Goal: Information Seeking & Learning: Learn about a topic

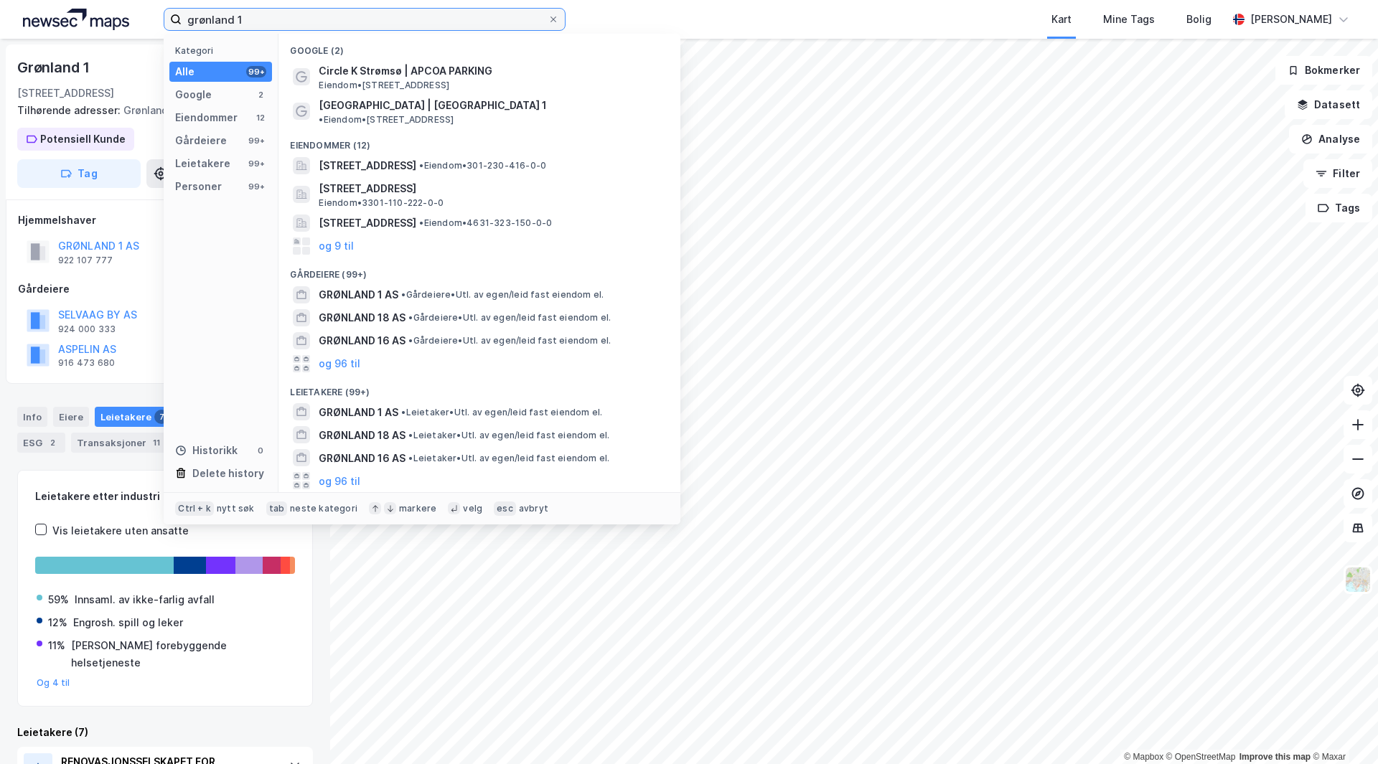
drag, startPoint x: 287, startPoint y: 13, endPoint x: 0, endPoint y: -9, distance: 287.9
click at [0, 0] on html "grønland 1 Kategori Alle 99+ Google 2 Eiendommer 12 Gårdeiere 99+ Leietakere 99…" at bounding box center [689, 382] width 1378 height 764
type input "s"
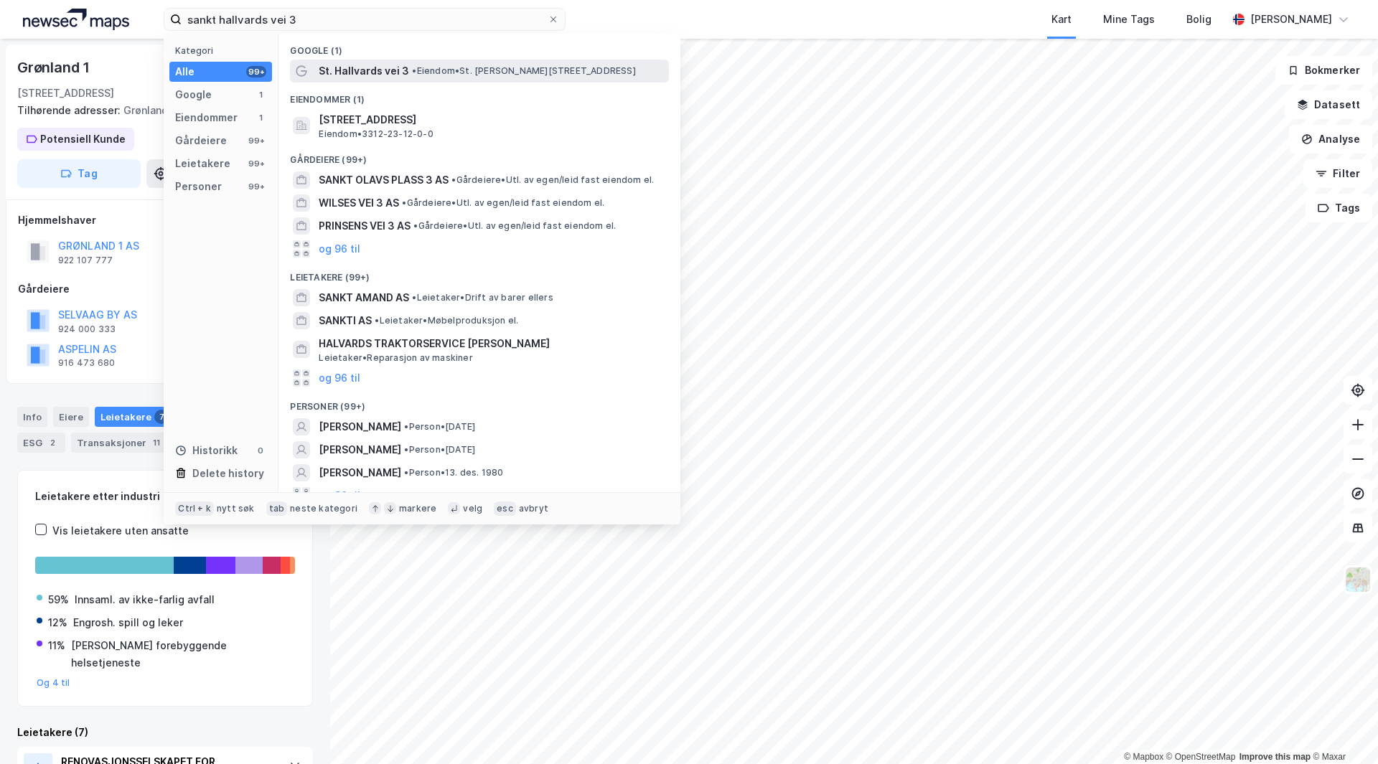
click at [482, 63] on div "St. [PERSON_NAME] vei 3 • Eiendom • St. [PERSON_NAME][STREET_ADDRESS]" at bounding box center [492, 70] width 347 height 17
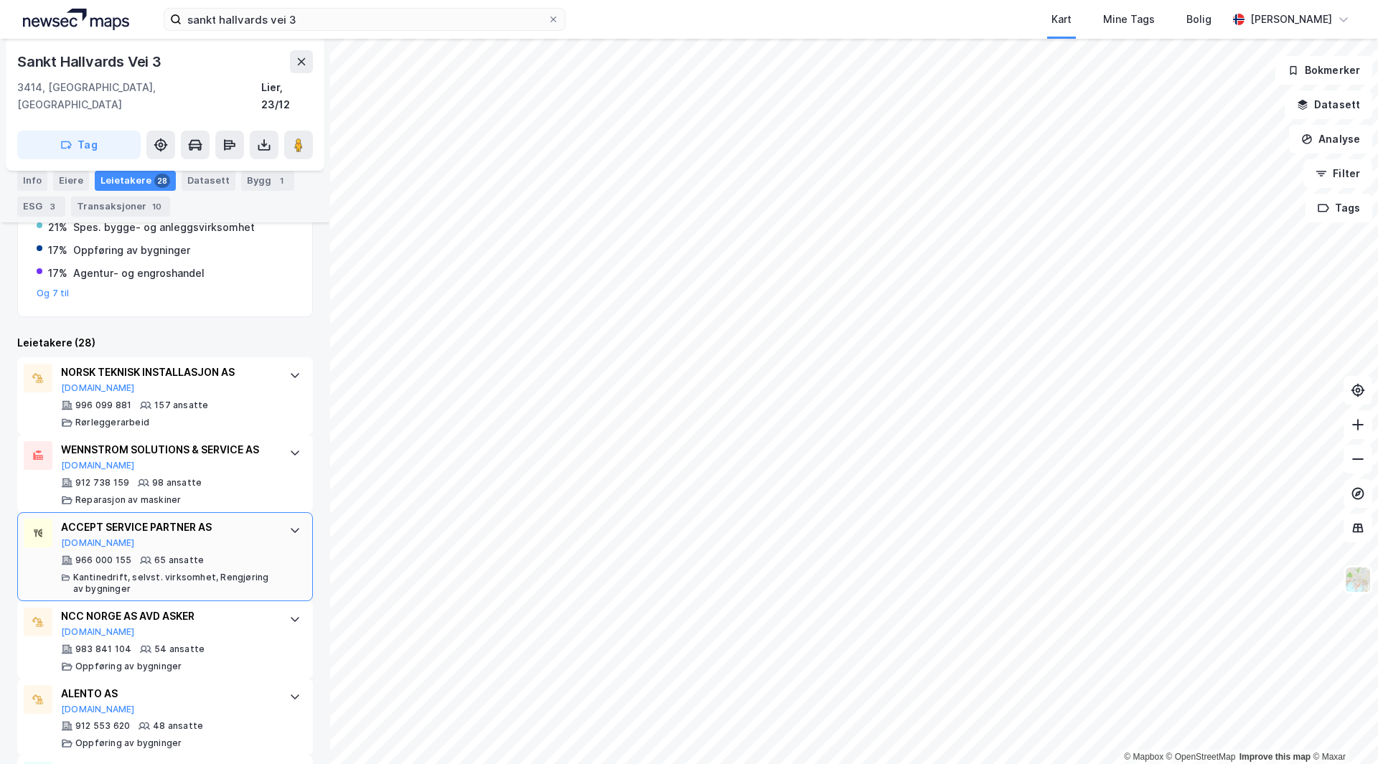
scroll to position [243, 0]
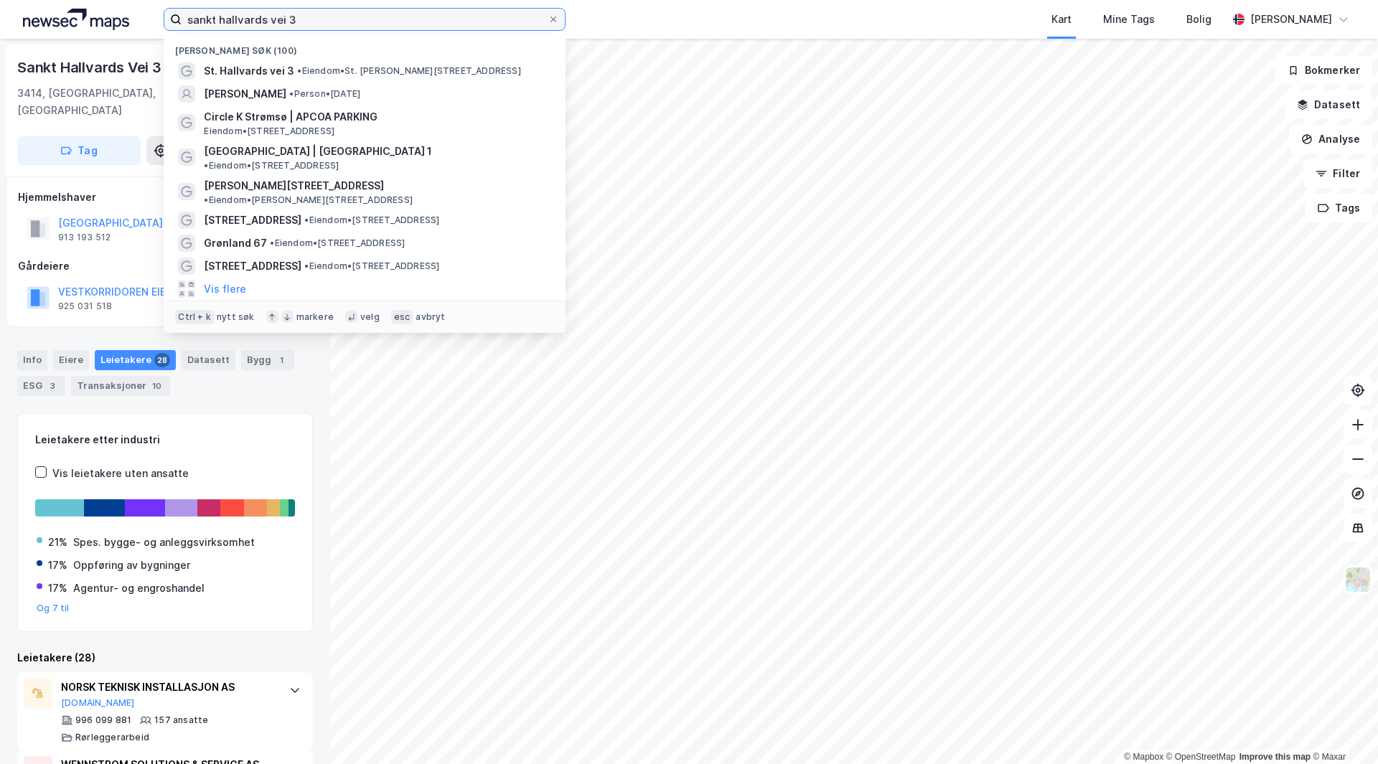
drag, startPoint x: 470, startPoint y: 24, endPoint x: 0, endPoint y: -62, distance: 478.1
click at [0, 0] on html "sankt hallvards vei 3 Nylige søk (100) St. [PERSON_NAME] vei 3 • Eiendom • St. …" at bounding box center [689, 382] width 1378 height 764
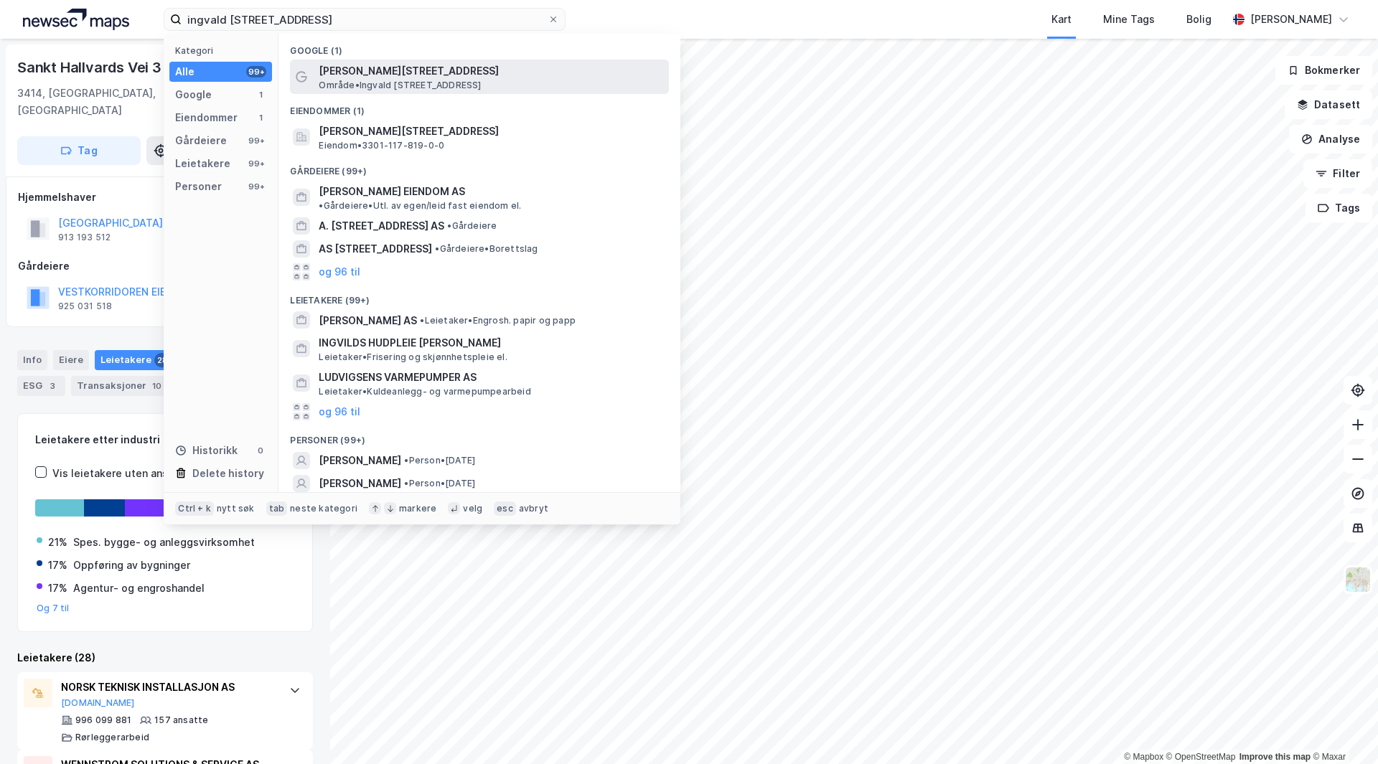
click at [388, 83] on span "Område • [PERSON_NAME][STREET_ADDRESS]" at bounding box center [400, 85] width 162 height 11
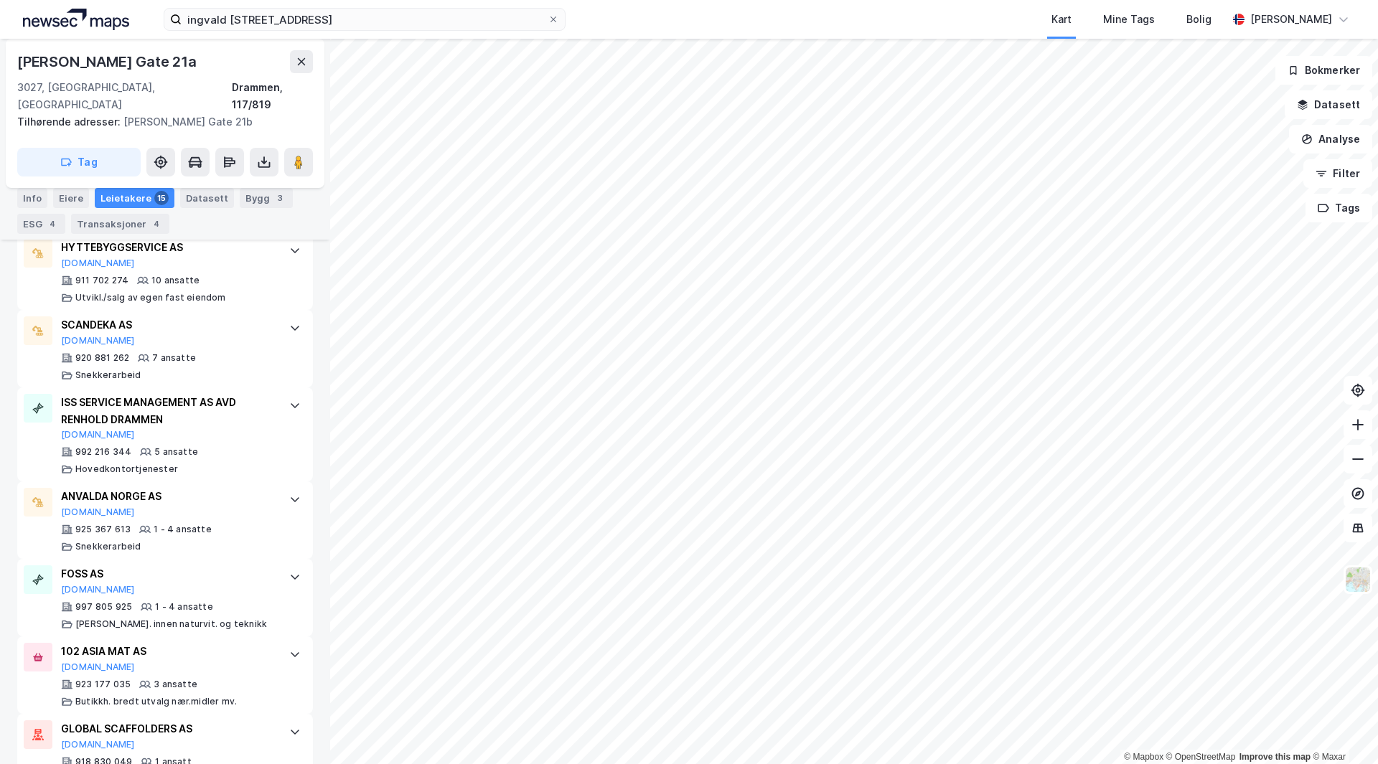
scroll to position [1174, 0]
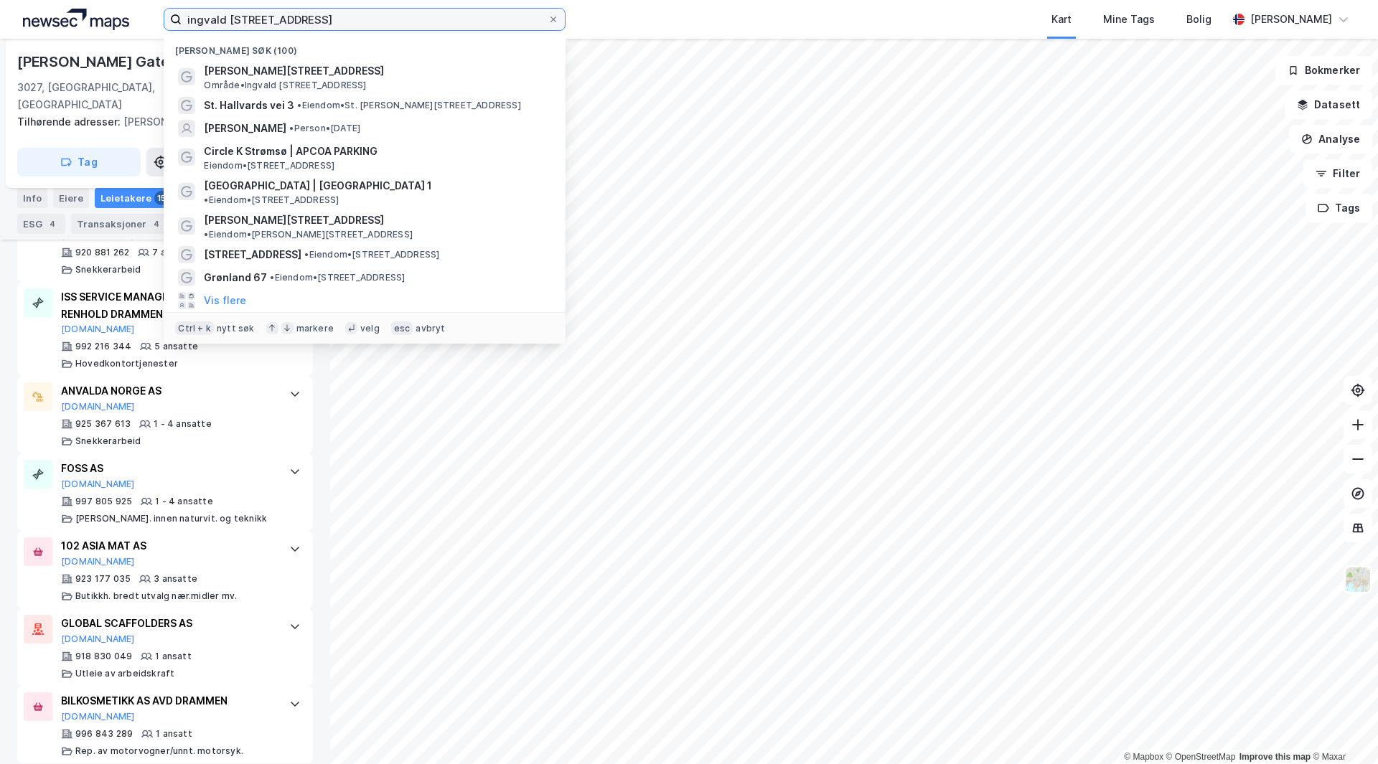
drag, startPoint x: 355, startPoint y: 12, endPoint x: 0, endPoint y: 40, distance: 355.7
click at [0, 40] on div "ingvald [STREET_ADDRESS] Nylige søk (100) [PERSON_NAME][STREET_ADDRESS] Område …" at bounding box center [689, 382] width 1378 height 764
type input "u"
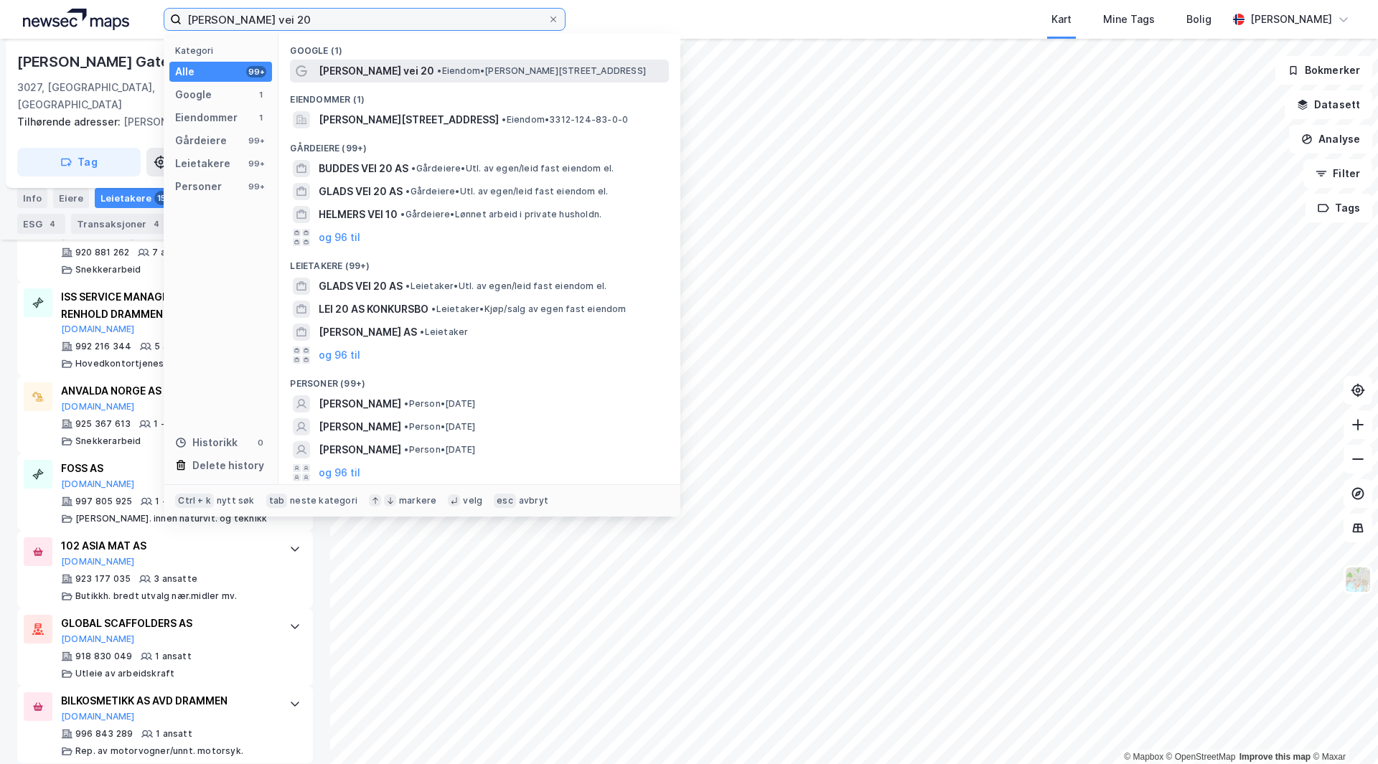
type input "[PERSON_NAME] vei 20"
click at [491, 70] on span "• Eiendom • [PERSON_NAME][STREET_ADDRESS]" at bounding box center [541, 70] width 209 height 11
